Goal: Task Accomplishment & Management: Use online tool/utility

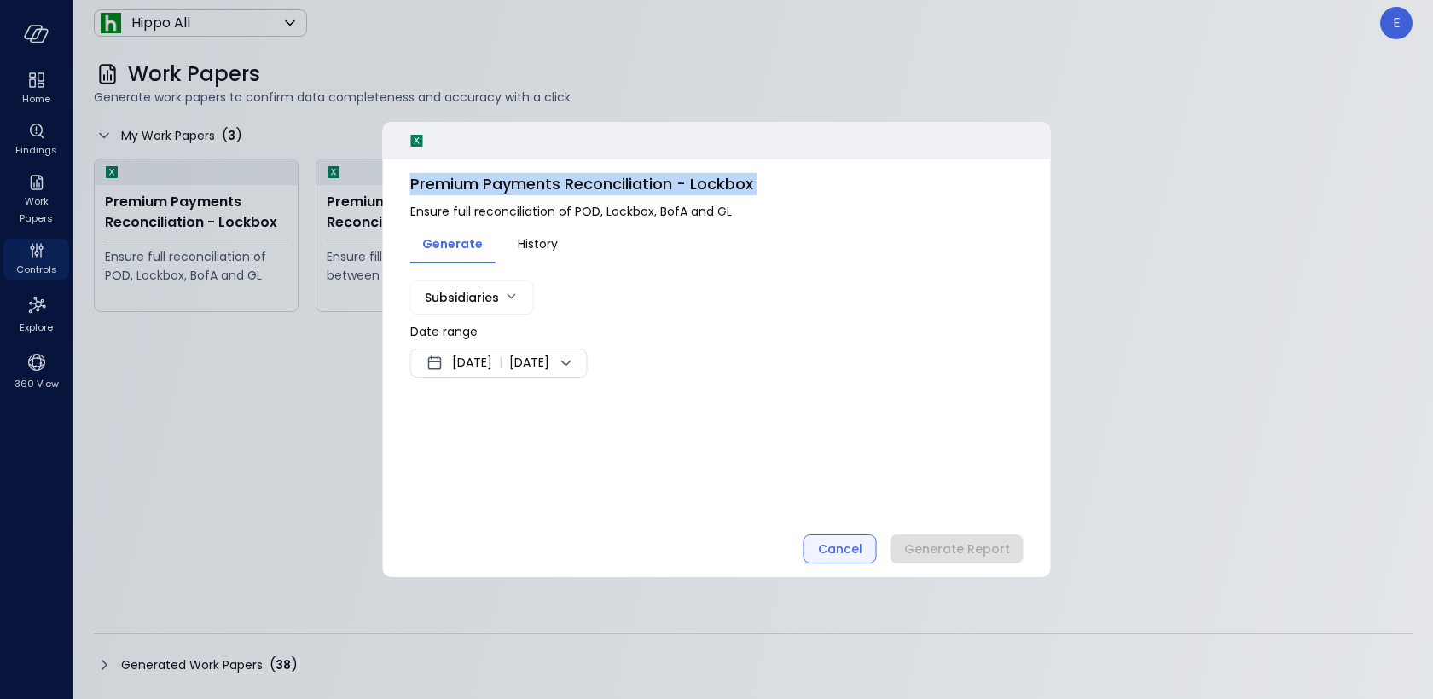
click at [860, 552] on div "Cancel" at bounding box center [840, 549] width 44 height 21
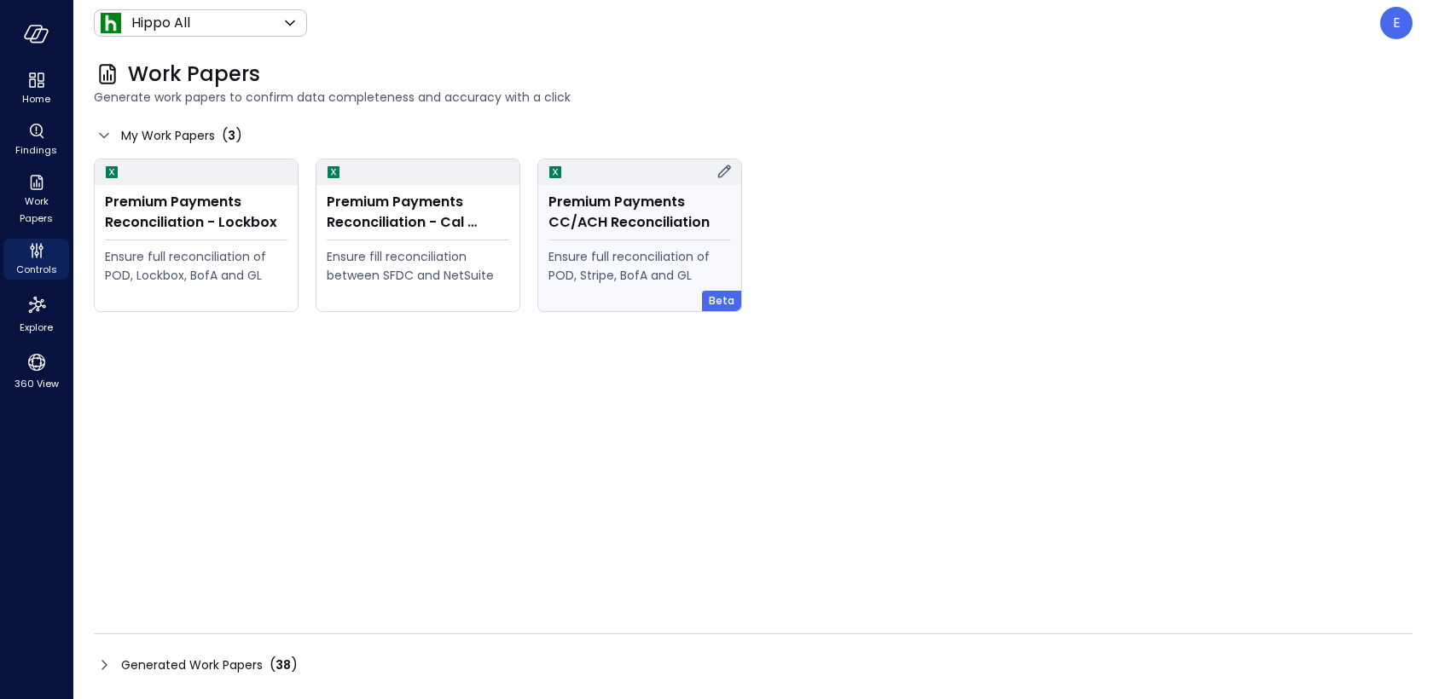
click at [632, 189] on div "Premium Payments CC/ACH Reconciliation Ensure full reconciliation of POD, Strip…" at bounding box center [639, 248] width 203 height 126
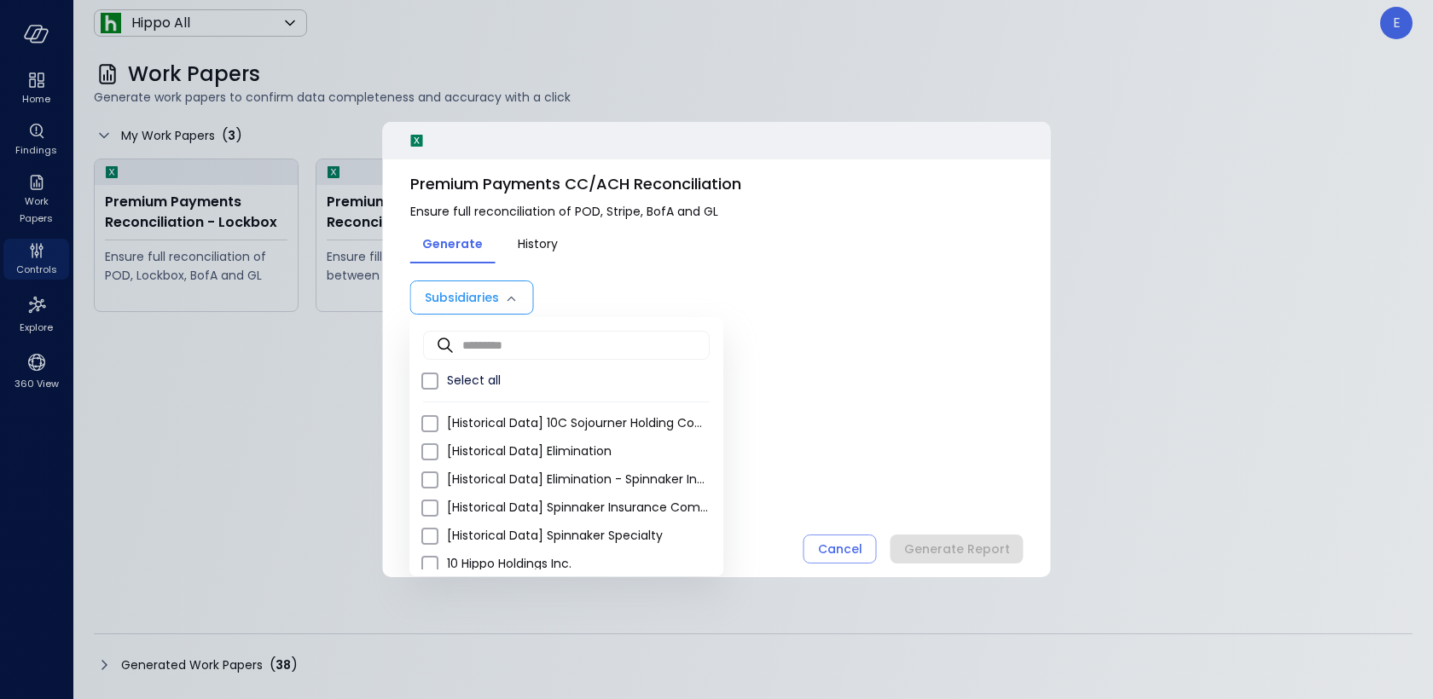
click at [486, 299] on body "Home Findings Work Papers Controls Explore 360 View Hippo All ******* ​ E Work …" at bounding box center [716, 349] width 1433 height 699
click at [489, 369] on li "Select all" at bounding box center [566, 381] width 314 height 28
type input "**********"
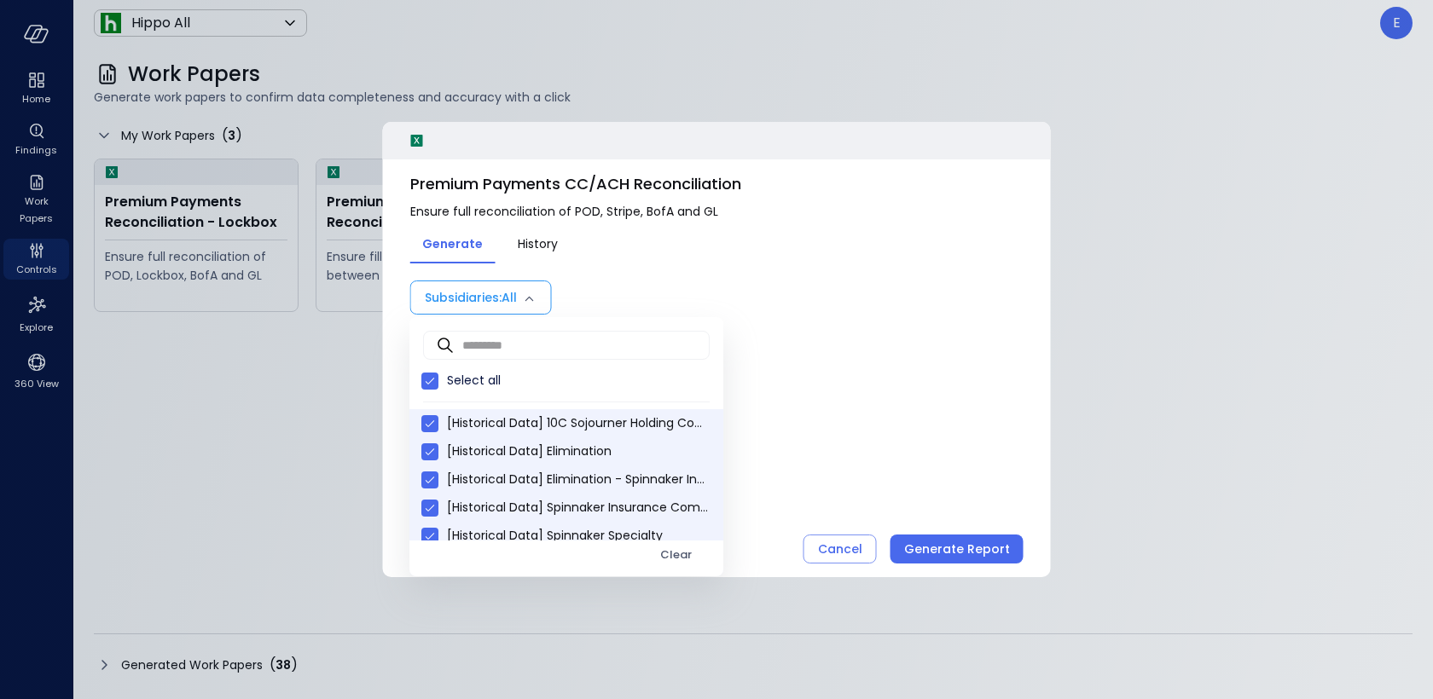
click at [698, 252] on div at bounding box center [716, 349] width 1433 height 699
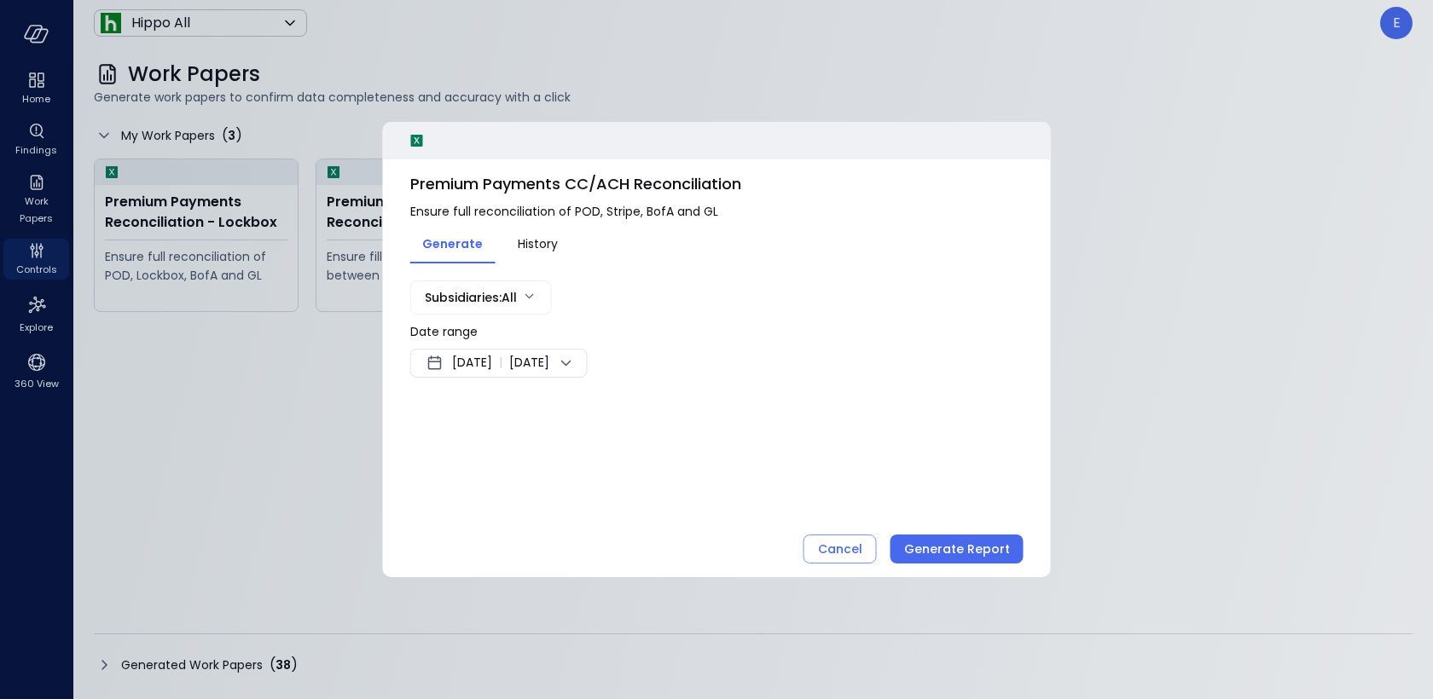
click at [467, 368] on span "[DATE]" at bounding box center [472, 363] width 40 height 20
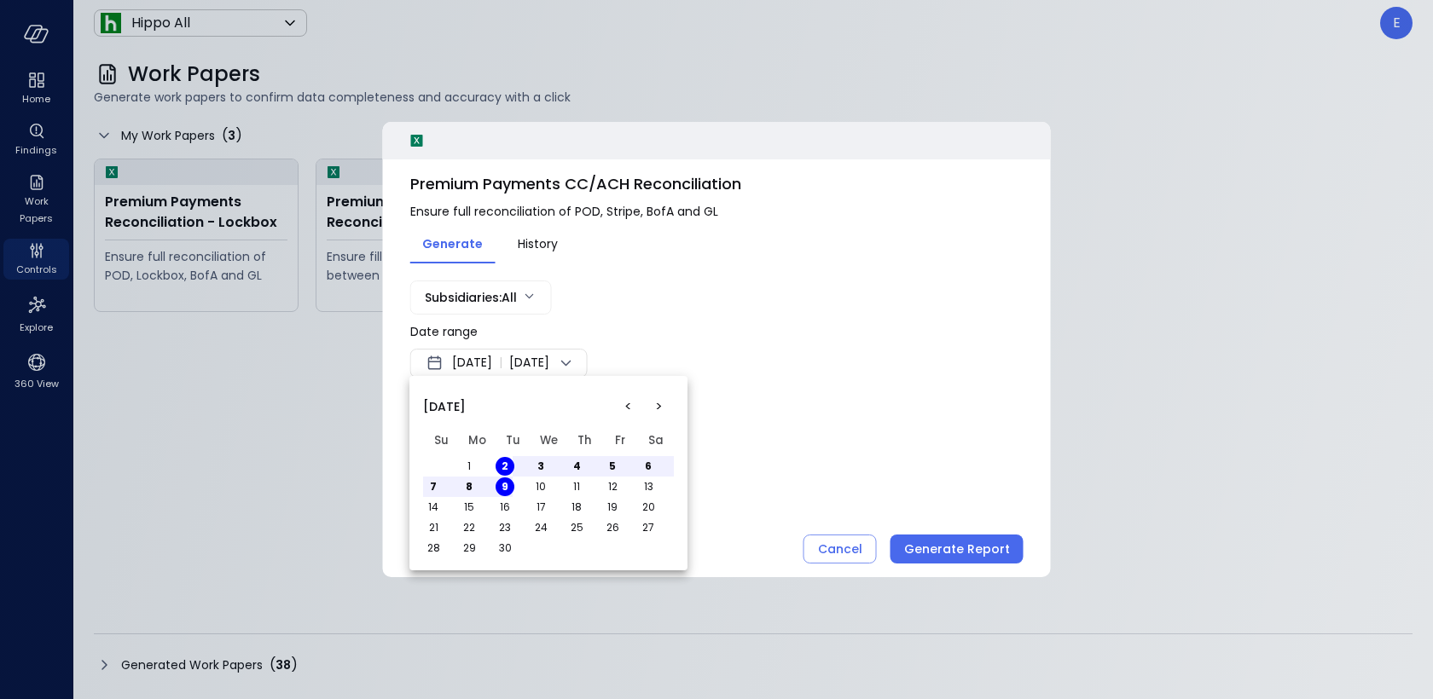
click at [626, 400] on button "<" at bounding box center [627, 406] width 31 height 31
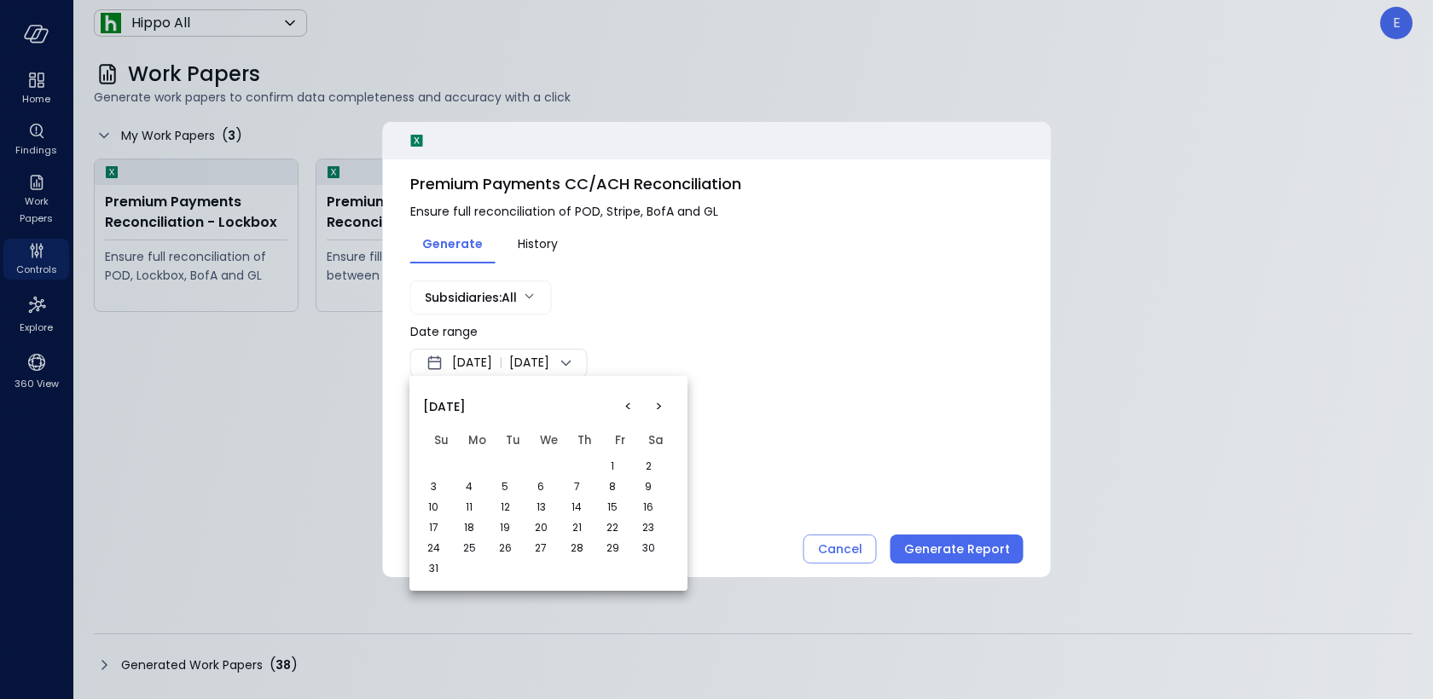
click at [626, 400] on button "<" at bounding box center [627, 406] width 31 height 31
click at [507, 461] on button "1" at bounding box center [505, 466] width 19 height 19
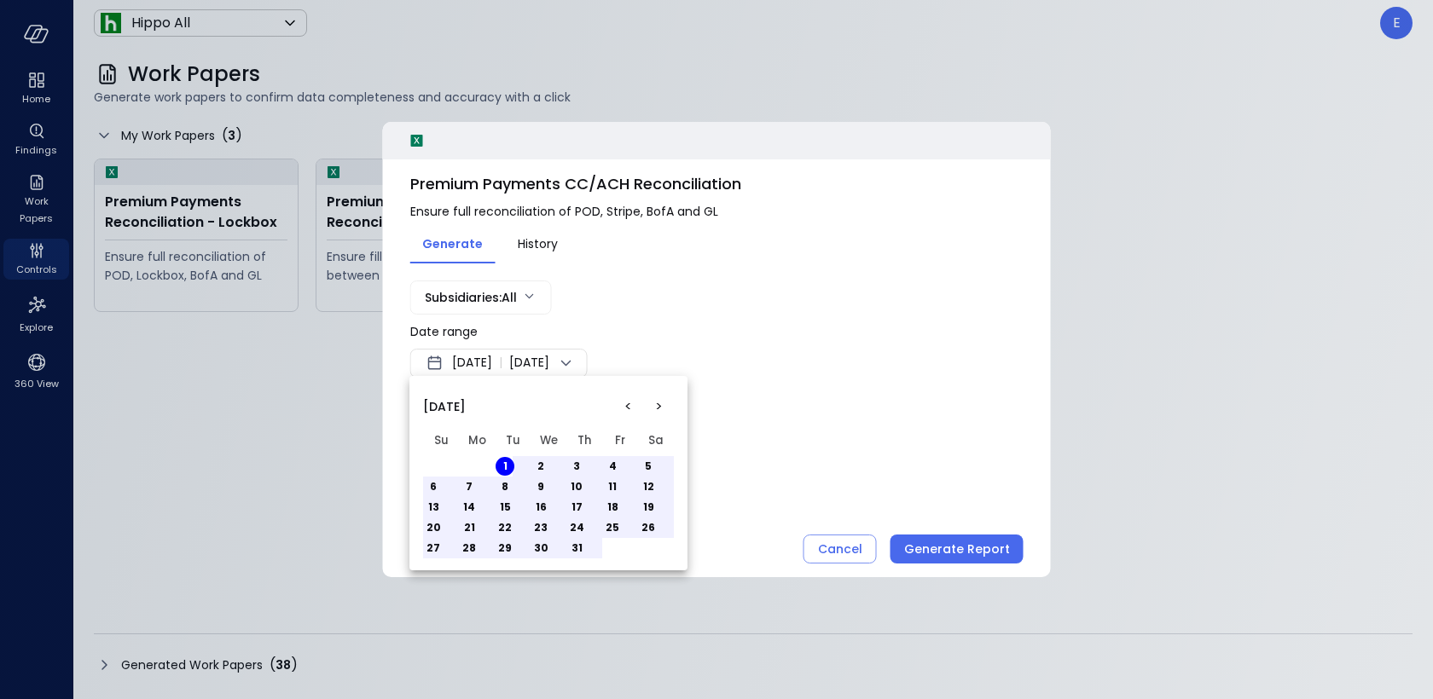
click at [577, 545] on button "31" at bounding box center [576, 548] width 19 height 19
click at [983, 420] on div at bounding box center [716, 349] width 1433 height 699
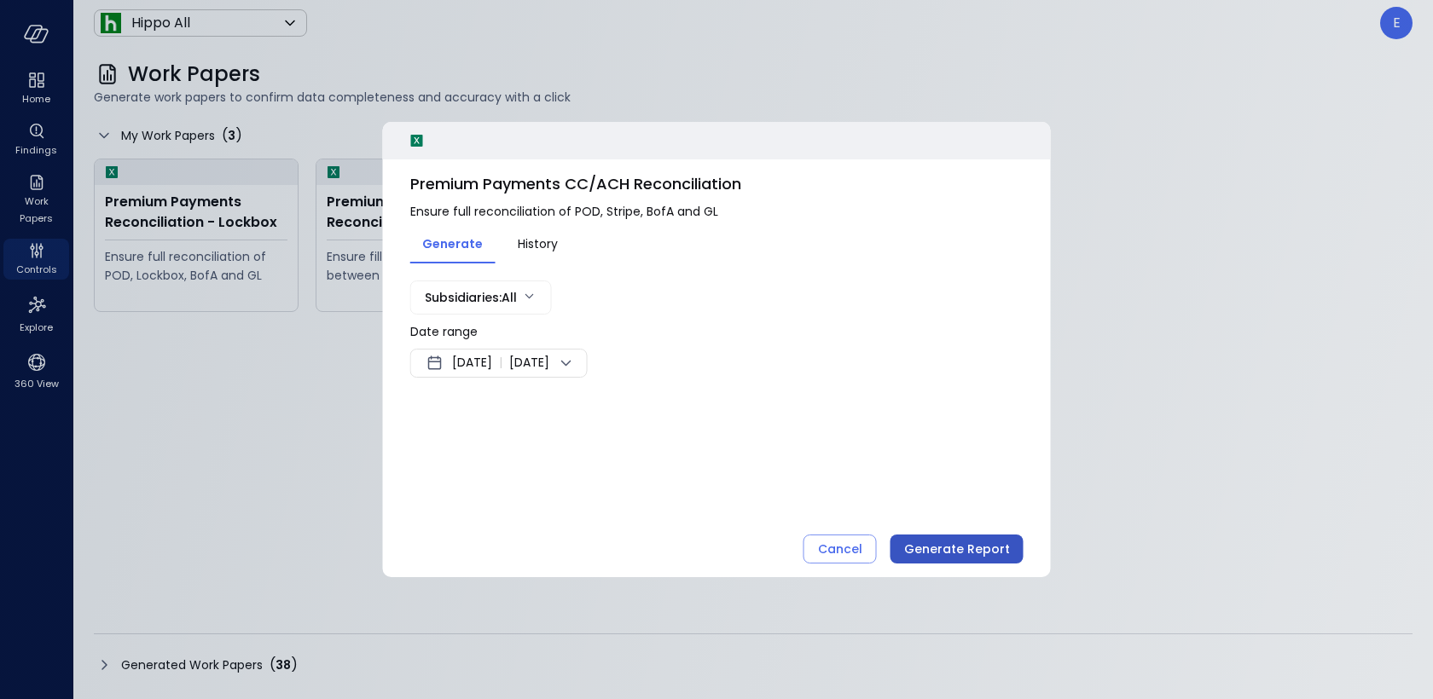
click at [954, 543] on div "Generate Report" at bounding box center [957, 549] width 106 height 21
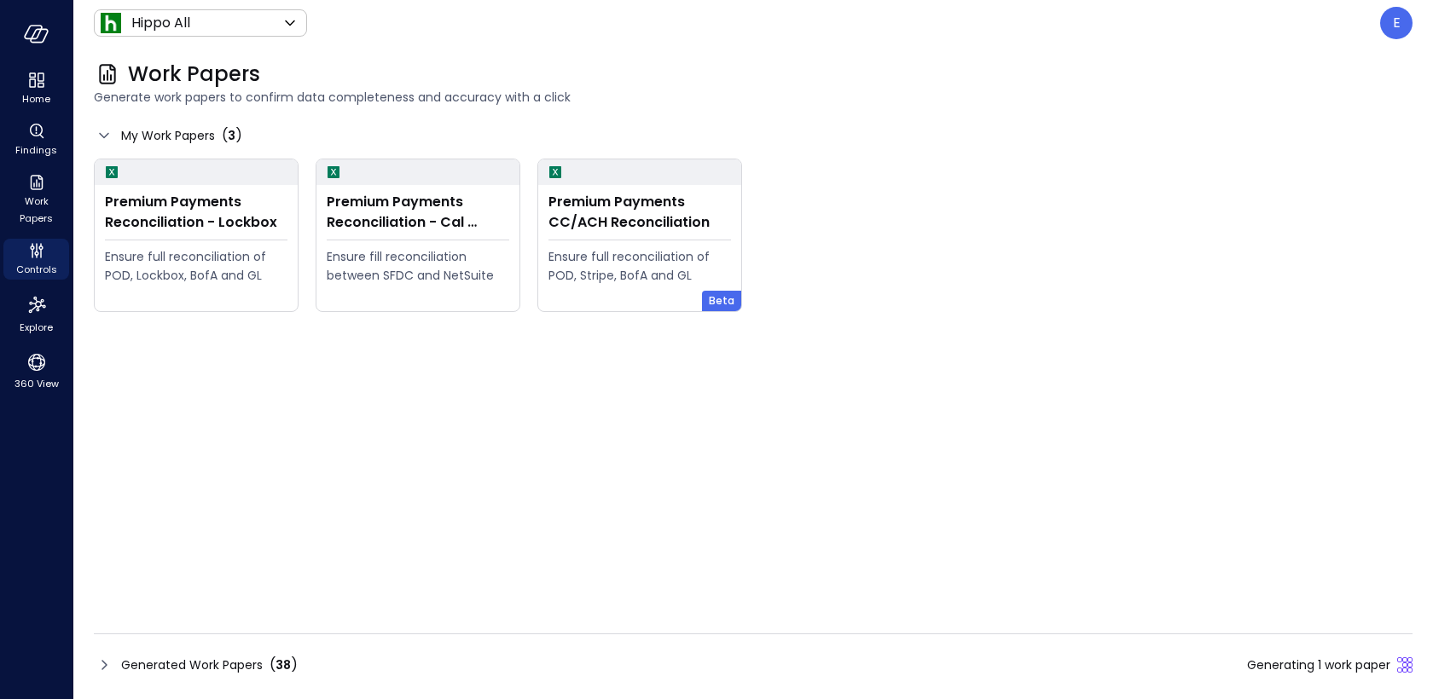
click at [215, 659] on span "Generated Work Papers" at bounding box center [192, 665] width 142 height 19
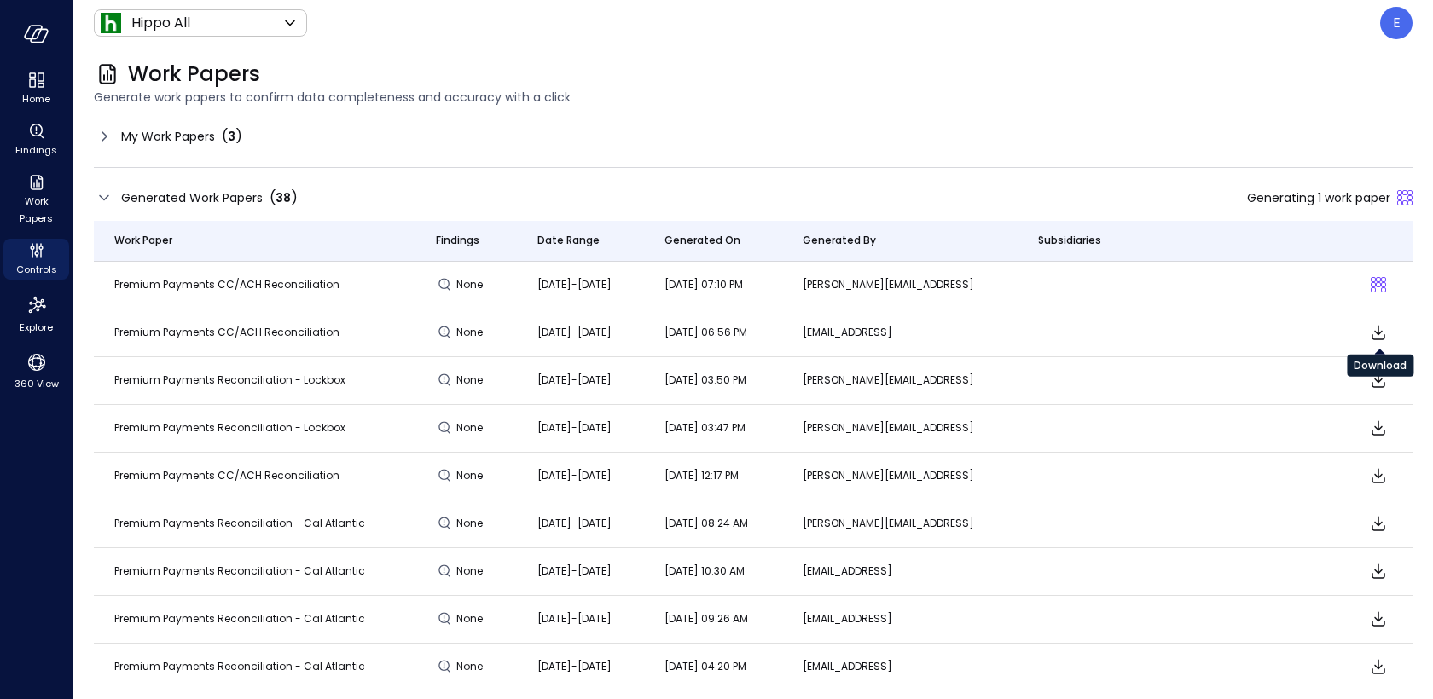
click at [1383, 340] on icon "Download" at bounding box center [1378, 332] width 20 height 20
